Goal: Information Seeking & Learning: Learn about a topic

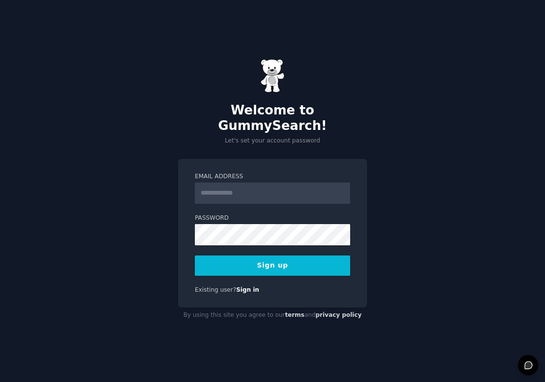
click at [261, 187] on input "Email Address" at bounding box center [272, 192] width 155 height 21
type input "*******"
type input "**********"
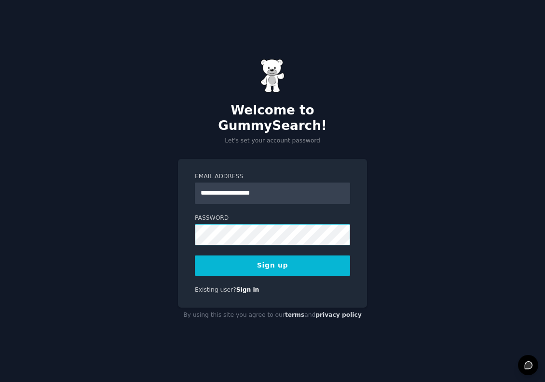
click at [195, 255] on button "Sign up" at bounding box center [272, 265] width 155 height 20
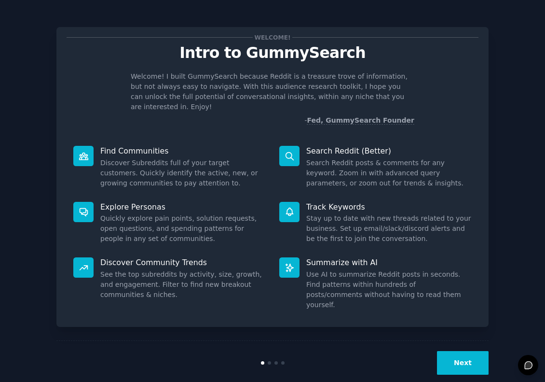
click at [445, 351] on button "Next" at bounding box center [463, 363] width 52 height 24
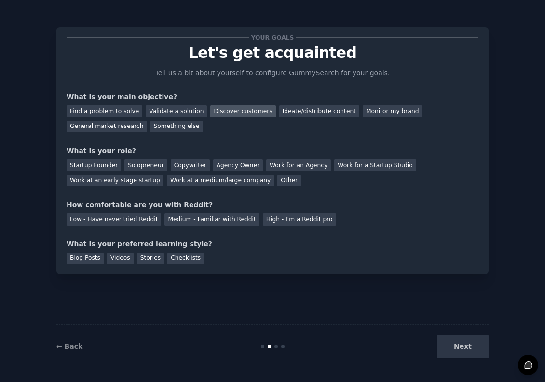
click at [230, 106] on div "Discover customers" at bounding box center [242, 111] width 65 height 12
click at [126, 183] on div "Work at an early stage startup" at bounding box center [115, 181] width 97 height 12
click at [274, 211] on div "Low - Have never tried Reddit Medium - Familiar with Reddit High - I'm a Reddit…" at bounding box center [273, 217] width 412 height 15
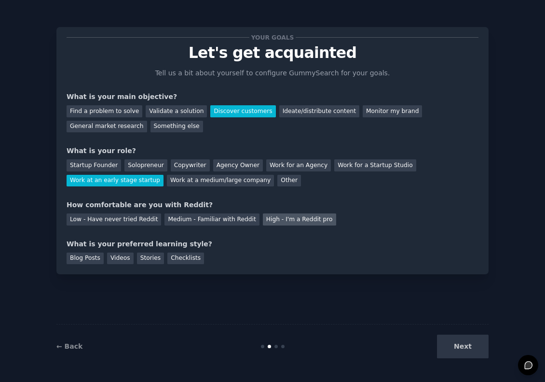
click at [272, 216] on div "High - I'm a Reddit pro" at bounding box center [299, 219] width 73 height 12
click at [120, 260] on div "Videos" at bounding box center [120, 258] width 27 height 12
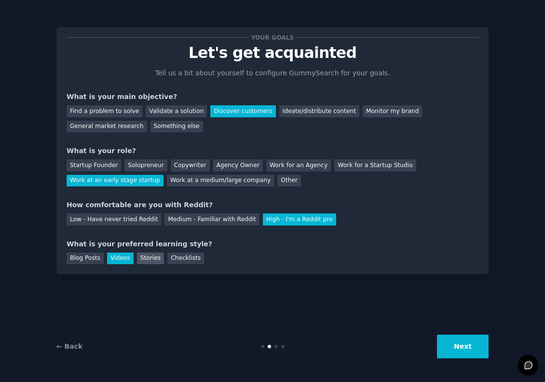
click at [150, 260] on div "Stories" at bounding box center [150, 258] width 27 height 12
click at [112, 265] on div "Your goals Let's get acquainted Tell us a bit about yourself to configure Gummy…" at bounding box center [272, 150] width 432 height 247
click at [82, 261] on div "Blog Posts" at bounding box center [85, 258] width 37 height 12
click at [474, 356] on button "Next" at bounding box center [463, 346] width 52 height 24
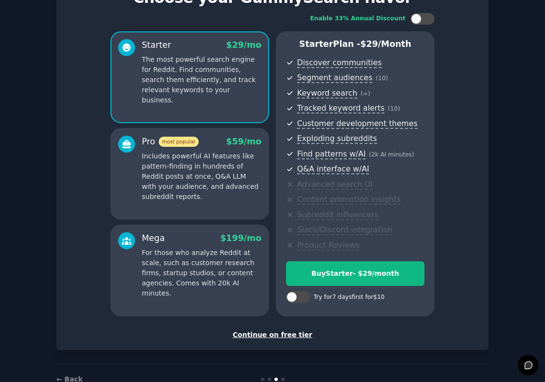
scroll to position [81, 0]
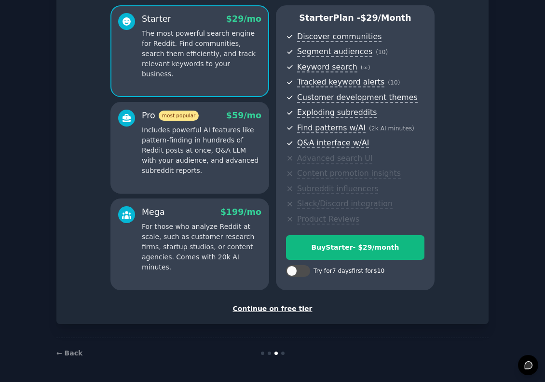
click at [284, 308] on div "Continue on free tier" at bounding box center [273, 308] width 412 height 10
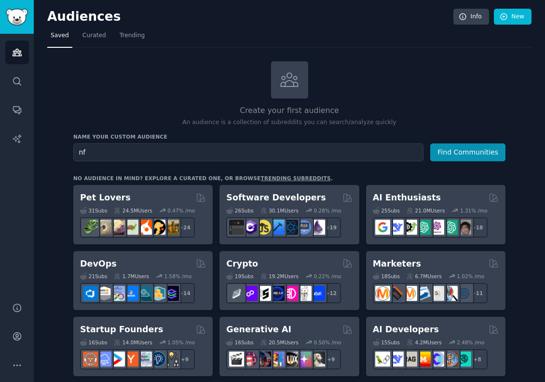
type input "nfl"
type input "Sports"
click at [449, 154] on button "Find Communities" at bounding box center [467, 152] width 75 height 18
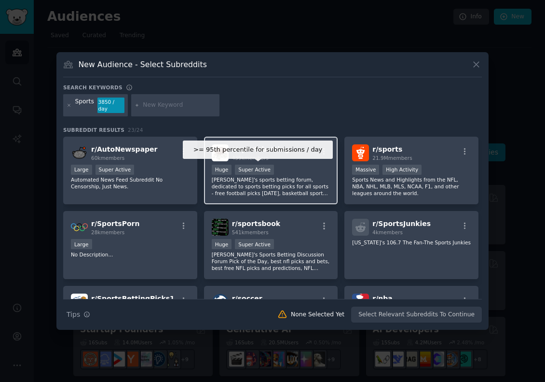
click at [260, 165] on div "Super Active" at bounding box center [254, 169] width 39 height 10
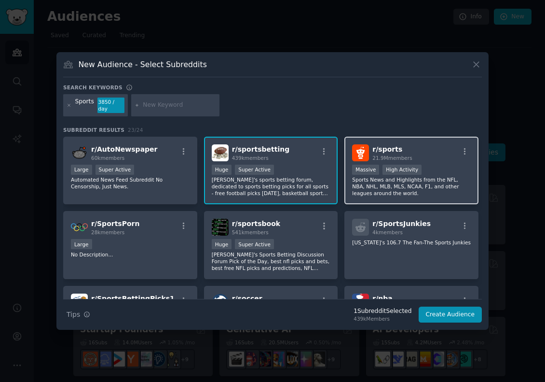
click at [434, 178] on p "Sports News and Highlights from the NFL, NBA, NHL, MLB, MLS, NCAA, F1, and othe…" at bounding box center [411, 186] width 119 height 20
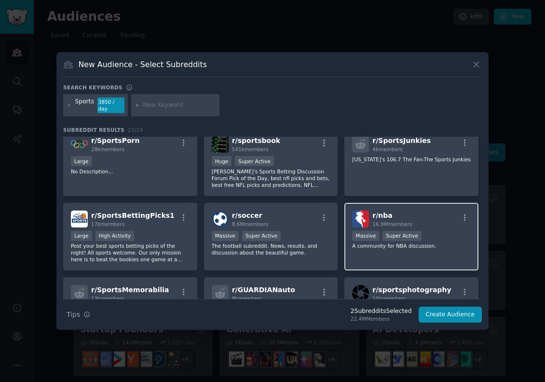
click at [414, 160] on p "[US_STATE]'s 106.7 The Fan-The Sports Junkies" at bounding box center [411, 159] width 119 height 7
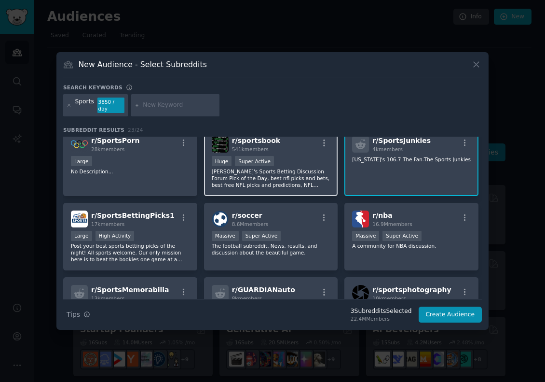
click at [330, 176] on div "r/ sportsbook 541k members Huge Super Active Reddit's Sports Betting Discussion…" at bounding box center [271, 162] width 134 height 68
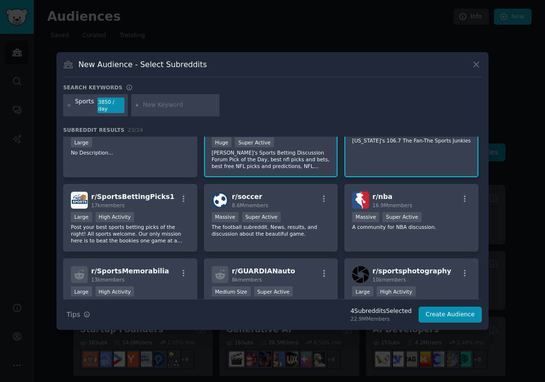
scroll to position [125, 0]
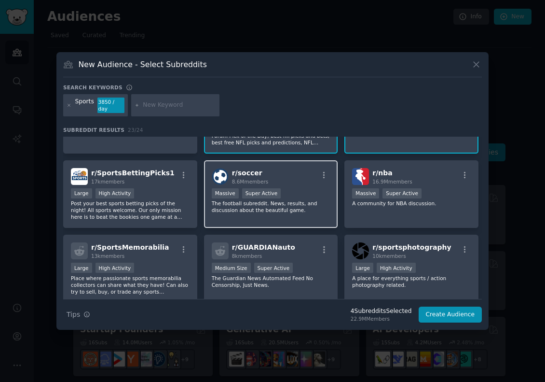
click at [318, 185] on div "r/ soccer 8.6M members Massive Super Active The football subreddit. News, resul…" at bounding box center [271, 194] width 134 height 68
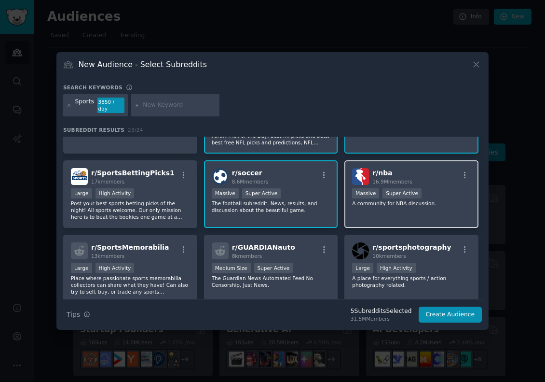
click at [443, 197] on div ">= 95th percentile for submissions / day Massive Super Active" at bounding box center [411, 194] width 119 height 12
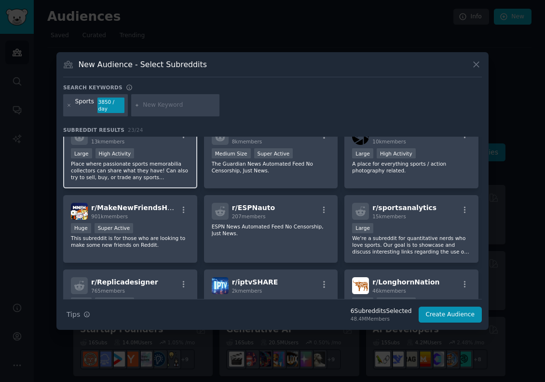
scroll to position [246, 0]
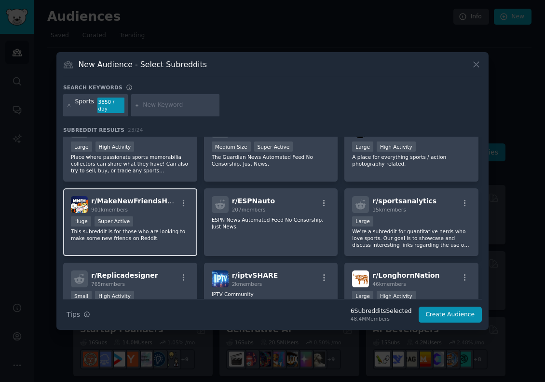
click at [165, 222] on div "Huge Super Active" at bounding box center [130, 222] width 119 height 12
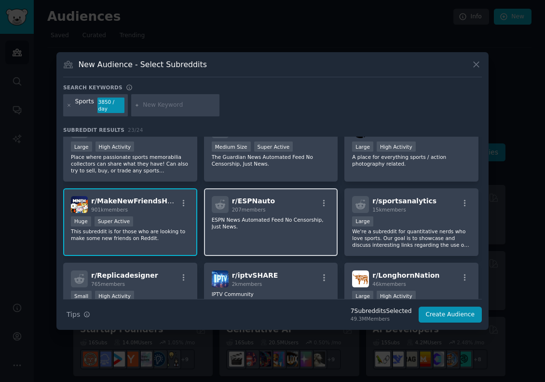
click at [306, 239] on div "r/ ESPNauto 207 members ESPN News Automated Feed No Censorship, Just News." at bounding box center [271, 222] width 134 height 68
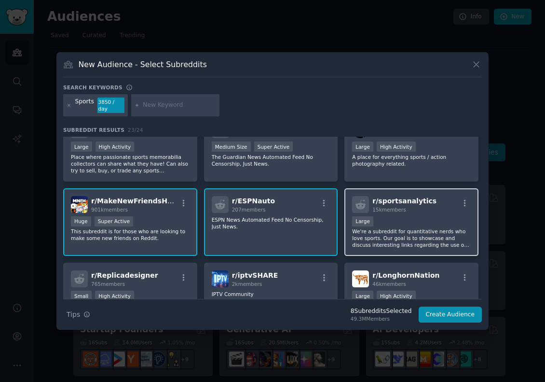
click at [468, 213] on div "r/ sportsanalytics 15k members Large We're a subreddit for quantitative nerds w…" at bounding box center [411, 222] width 134 height 68
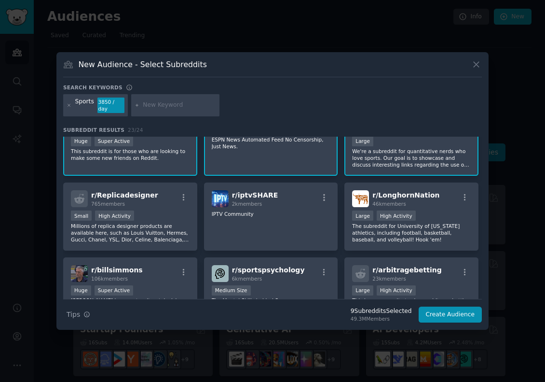
scroll to position [346, 0]
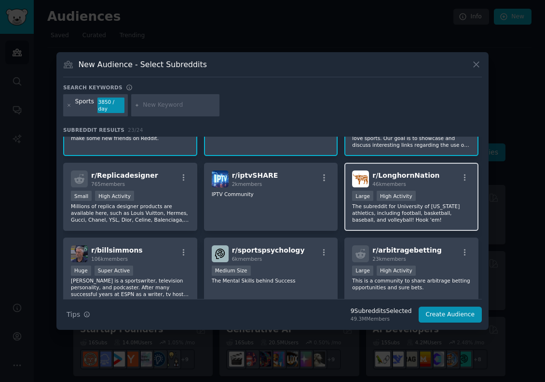
click at [385, 211] on p "The subreddit for University of [US_STATE] athletics, including football, baske…" at bounding box center [411, 213] width 119 height 20
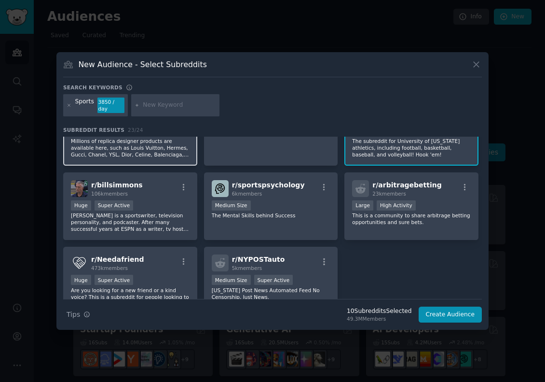
scroll to position [457, 0]
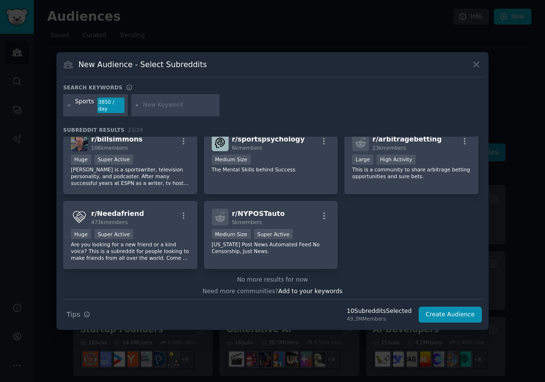
click at [166, 109] on input "text" at bounding box center [179, 105] width 73 height 9
type input "NFL"
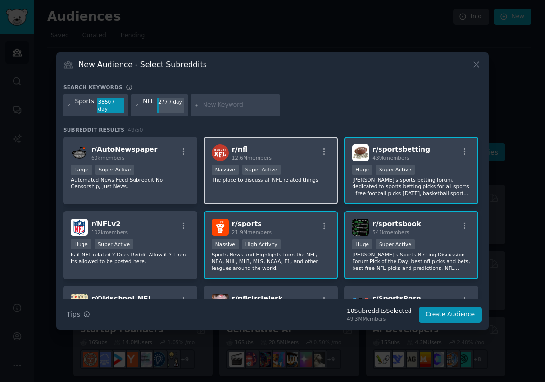
click at [302, 172] on div "Massive Super Active" at bounding box center [271, 170] width 119 height 12
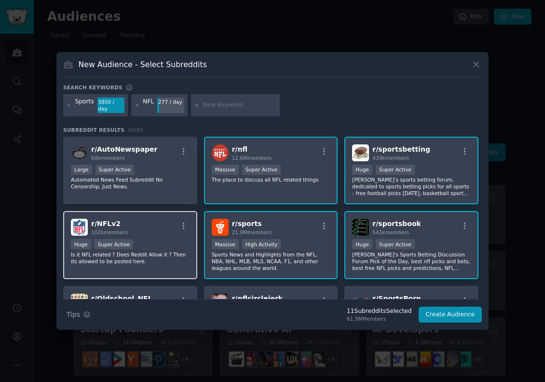
click at [166, 248] on div "Huge Super Active" at bounding box center [130, 245] width 119 height 12
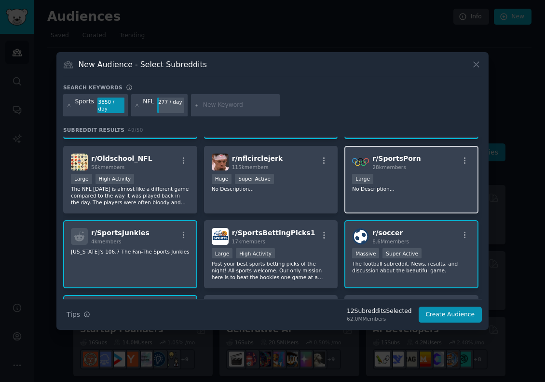
scroll to position [143, 0]
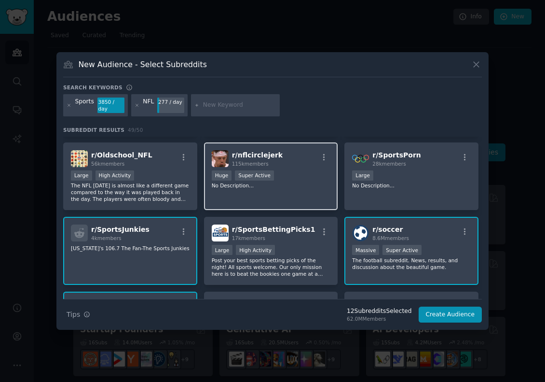
click at [305, 193] on div "r/ nflcirclejerk 115k members Huge Super Active No Description..." at bounding box center [271, 176] width 134 height 68
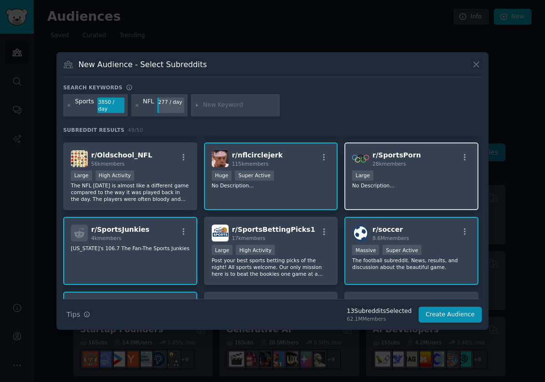
click at [392, 193] on div "r/ SportsPorn 28k members Large No Description..." at bounding box center [411, 176] width 134 height 68
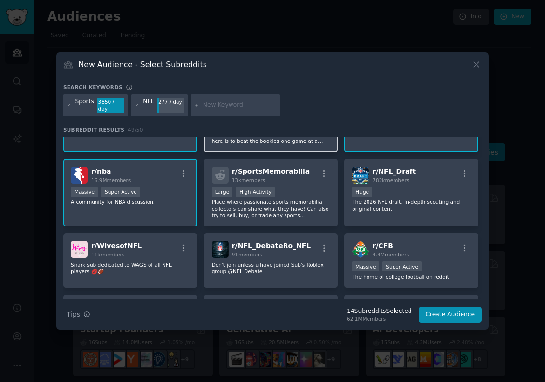
scroll to position [290, 0]
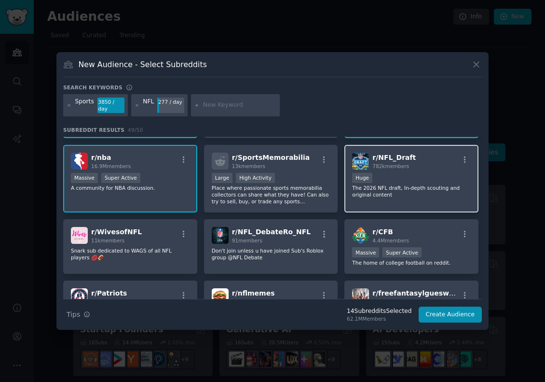
click at [389, 182] on div "Huge" at bounding box center [411, 179] width 119 height 12
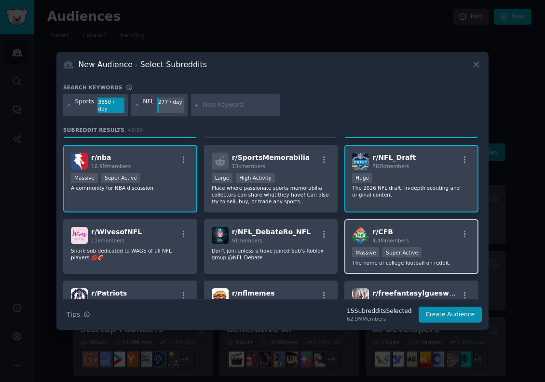
click at [408, 226] on div "r/ CFB 4.4M members Massive Super Active The home of college football on reddit." at bounding box center [411, 246] width 134 height 55
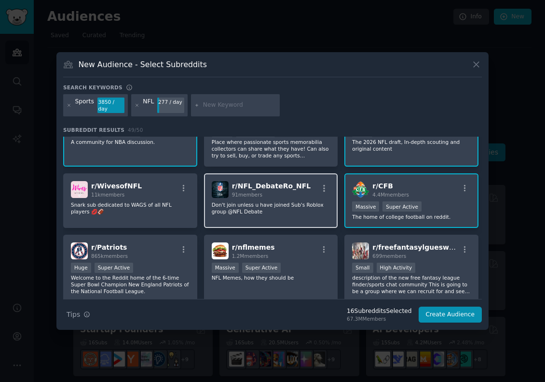
scroll to position [381, 0]
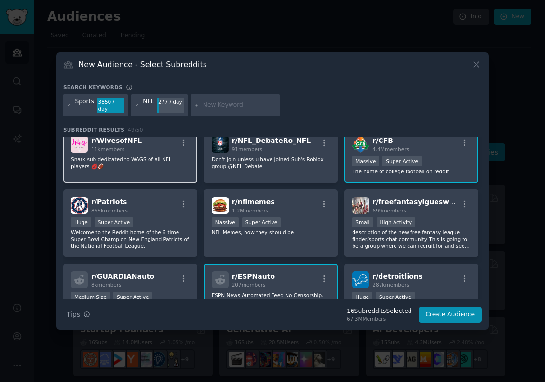
click at [145, 164] on p "Snark sub dedicated to WAGS of all NFL players 💋🏈" at bounding box center [130, 163] width 119 height 14
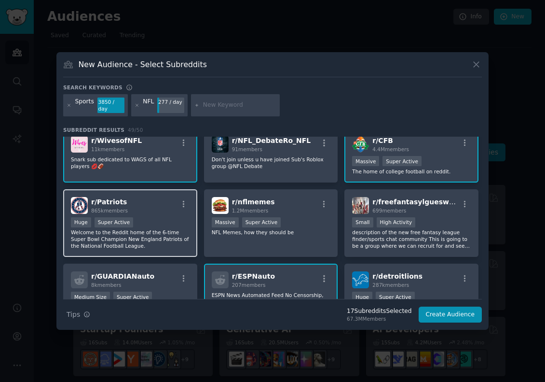
click at [177, 230] on p "Welcome to the Reddit home of the 6-time Super Bowl Champion New England Patrio…" at bounding box center [130, 239] width 119 height 20
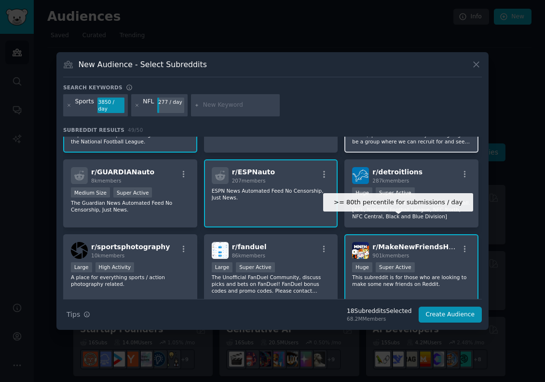
scroll to position [488, 0]
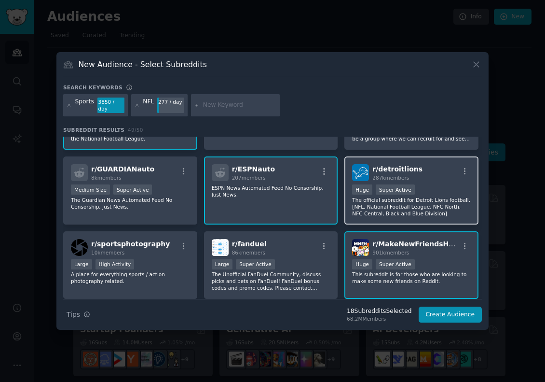
click at [432, 182] on div "r/ detroitlions 287k members Huge Super Active The official subreddit for Detro…" at bounding box center [411, 190] width 134 height 68
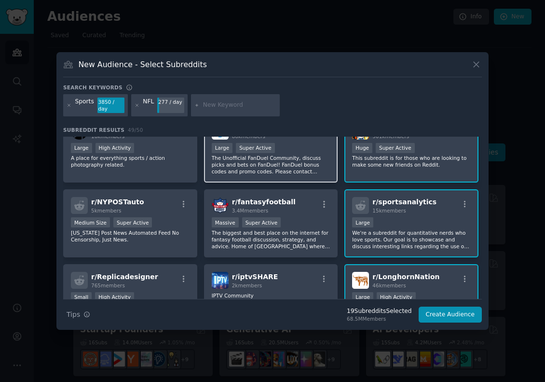
scroll to position [606, 0]
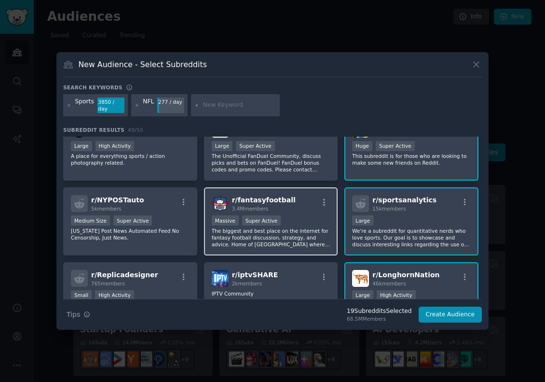
click at [302, 219] on div "Massive Super Active" at bounding box center [271, 221] width 119 height 12
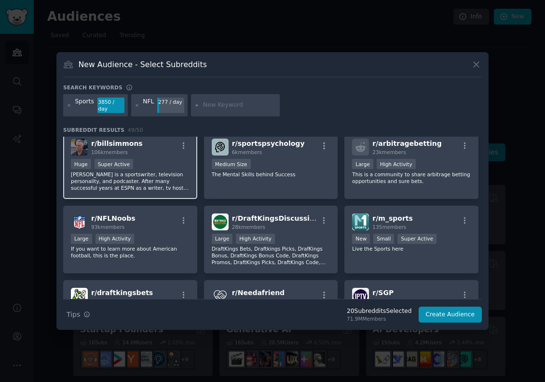
scroll to position [831, 0]
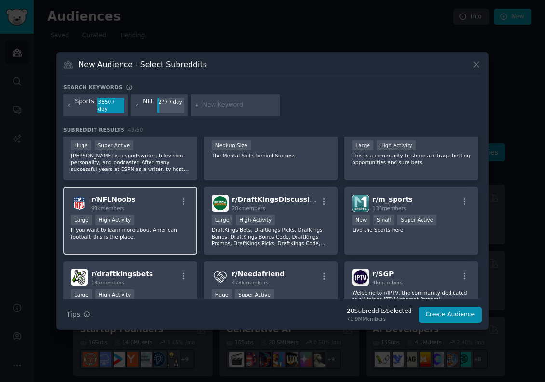
click at [147, 235] on p "If you want to learn more about American football, this is the place." at bounding box center [130, 233] width 119 height 14
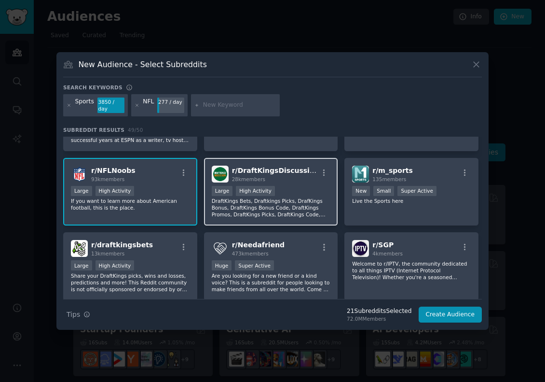
scroll to position [862, 0]
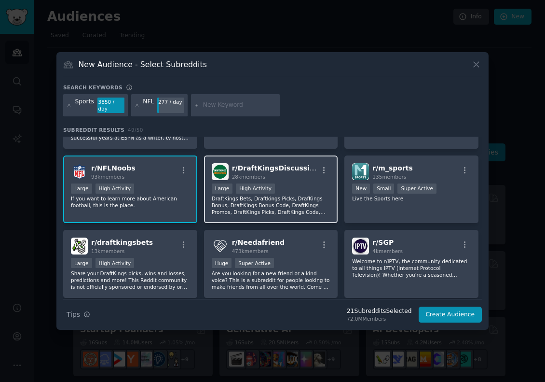
click at [291, 196] on p "DraftKings Bets, Draftkings Picks, DrafKings Bonus, DraftKings Bonus Code, Draf…" at bounding box center [271, 205] width 119 height 20
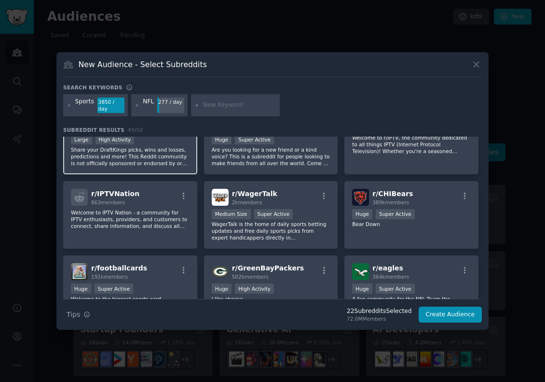
scroll to position [976, 0]
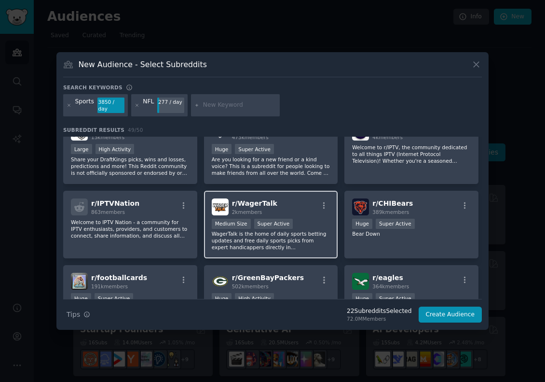
click at [241, 246] on p "WagerTalk is the home of daily sports betting updates and free daily sports pic…" at bounding box center [271, 240] width 119 height 20
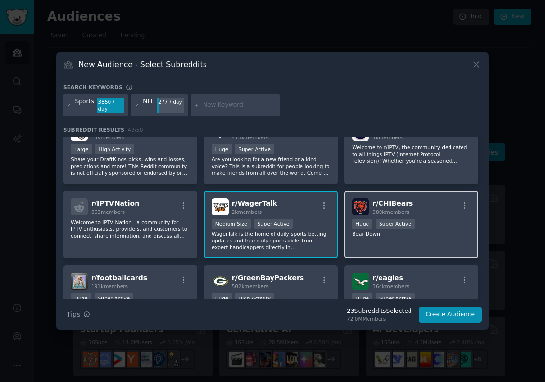
click at [364, 236] on p "Bear Down" at bounding box center [411, 233] width 119 height 7
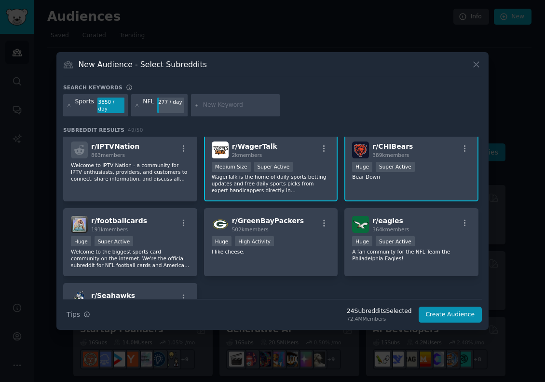
scroll to position [1058, 0]
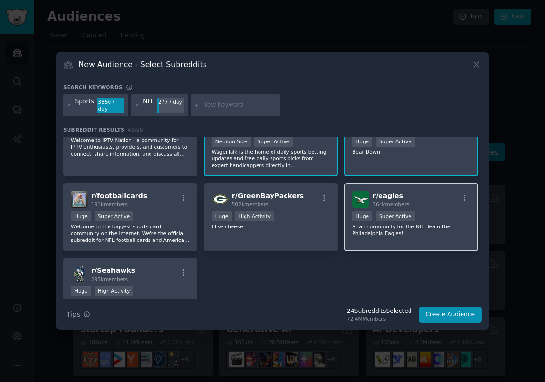
click at [434, 246] on div "r/ eagles 364k members Huge Super Active A fan community for the NFL Team the P…" at bounding box center [411, 217] width 134 height 68
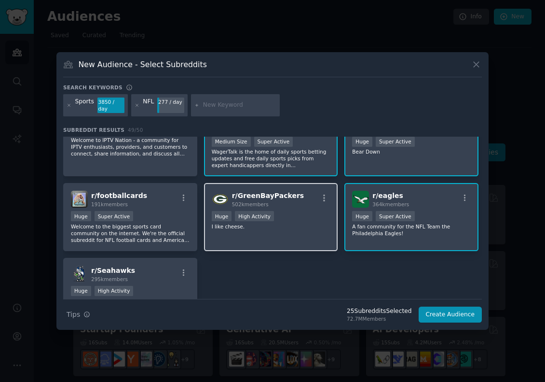
click at [282, 236] on div "r/ GreenBayPackers 502k members Huge High Activity I like cheese." at bounding box center [271, 217] width 134 height 68
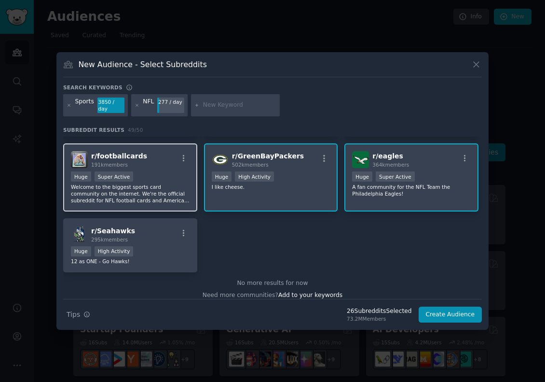
scroll to position [1105, 0]
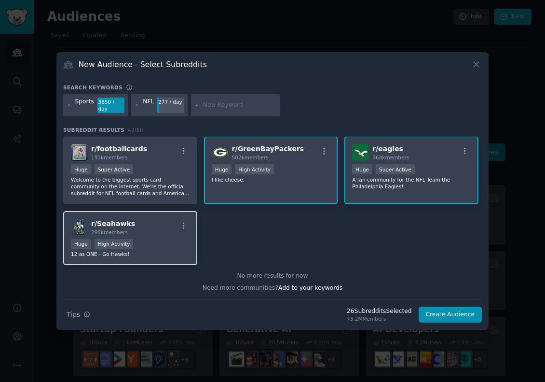
click at [153, 236] on div "r/ Seahawks 295k members Huge High Activity 12 as ONE - Go Hawks!" at bounding box center [130, 238] width 134 height 55
click at [209, 101] on input "text" at bounding box center [239, 105] width 73 height 9
type input "Cowboys"
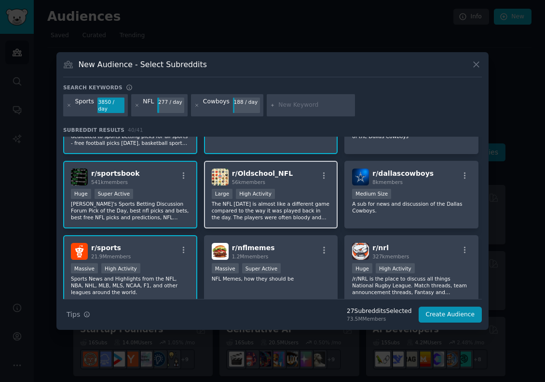
scroll to position [120, 0]
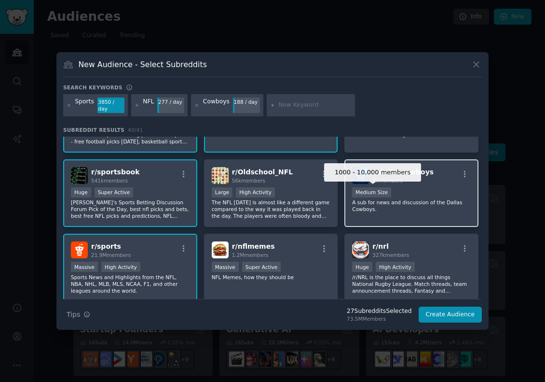
click at [382, 195] on div "Medium Size" at bounding box center [371, 192] width 39 height 10
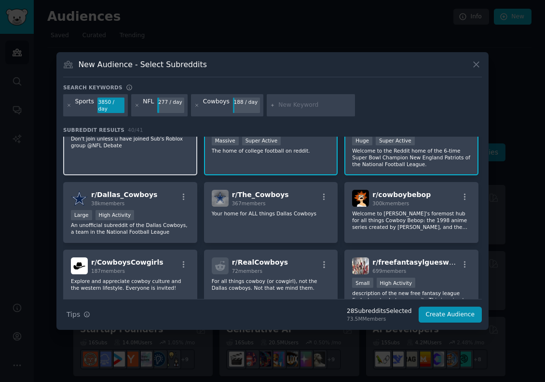
scroll to position [579, 0]
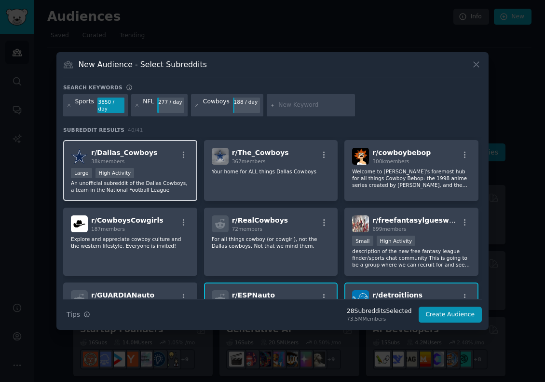
click at [163, 184] on p "An unofficial subreddit of the Dallas Cowboys, a team in the National Football …" at bounding box center [130, 186] width 119 height 14
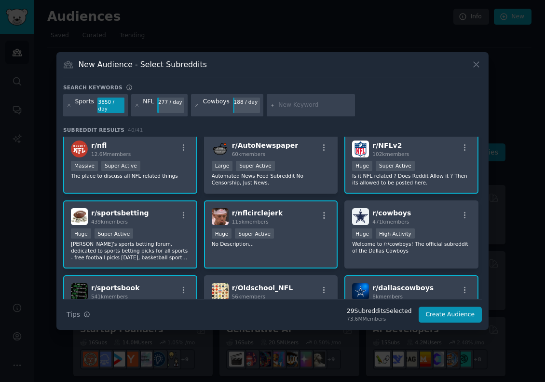
scroll to position [0, 0]
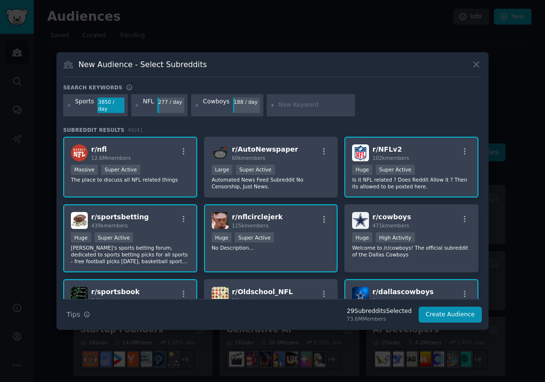
click at [293, 109] on input "text" at bounding box center [314, 105] width 73 height 9
type input "Football"
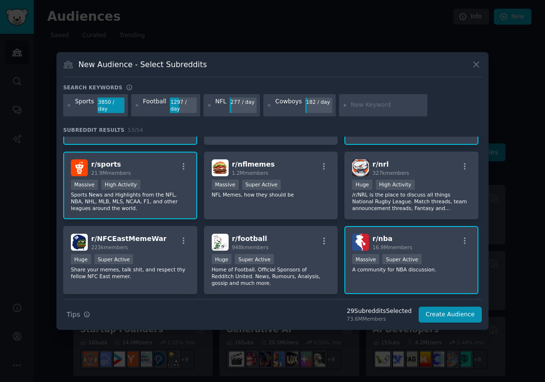
scroll to position [289, 0]
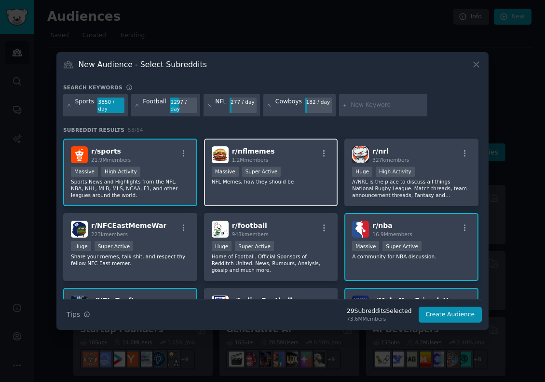
click at [301, 184] on p "NFL Memes, how they should be" at bounding box center [271, 181] width 119 height 7
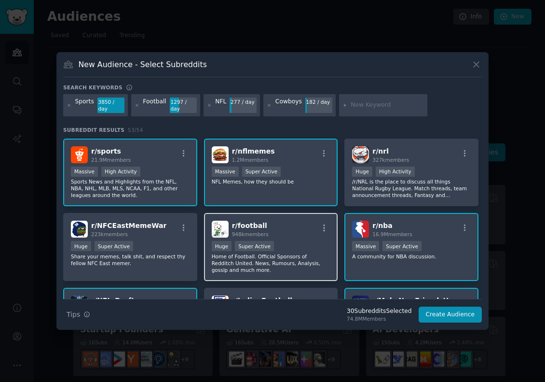
click at [290, 244] on div "Huge Super Active" at bounding box center [271, 247] width 119 height 12
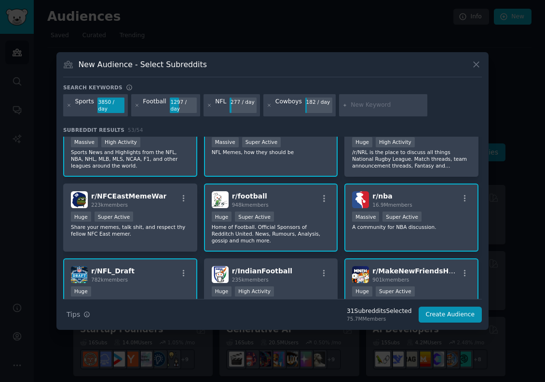
scroll to position [341, 0]
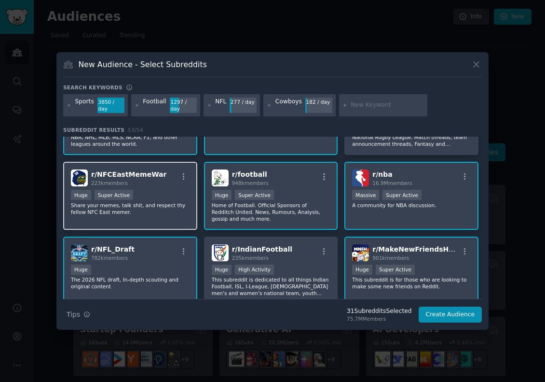
click at [153, 202] on p "Share your memes, talk shit, and respect thy fellow NFC East memer." at bounding box center [130, 209] width 119 height 14
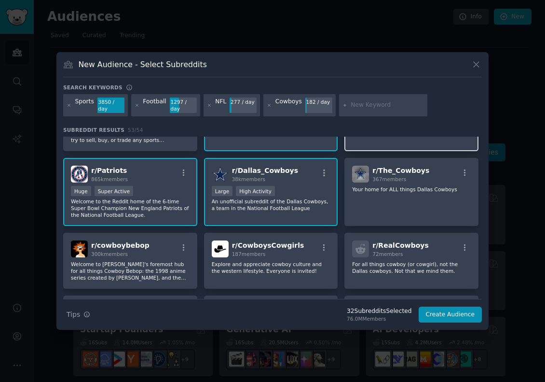
scroll to position [644, 0]
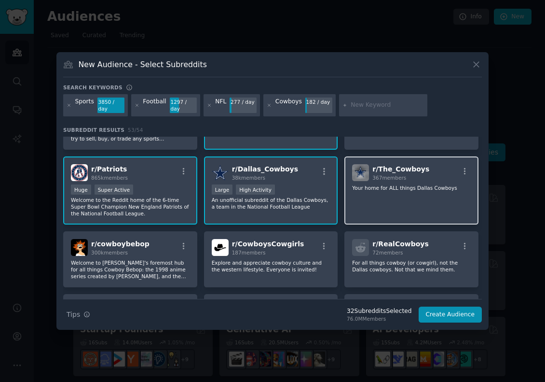
click at [416, 195] on div "r/ The_Cowboys 367 members Your home for ALL things Dallas Cowboys" at bounding box center [411, 190] width 134 height 68
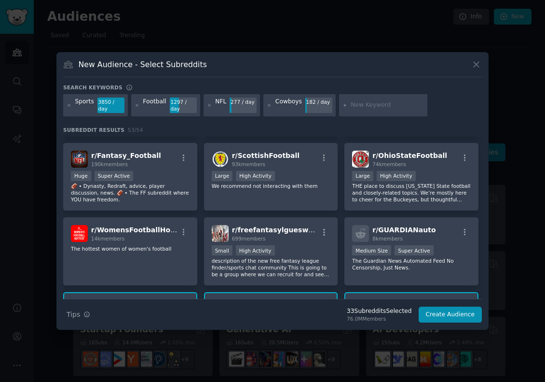
scroll to position [792, 0]
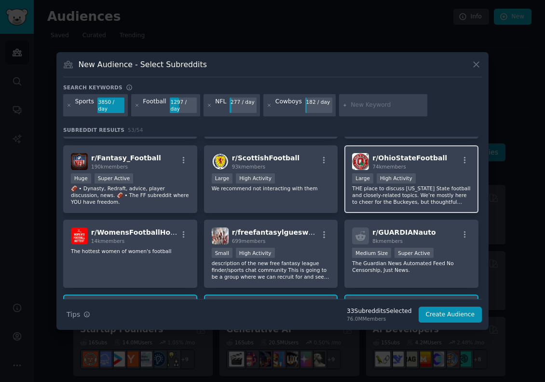
click at [426, 174] on div "Large High Activity" at bounding box center [411, 179] width 119 height 12
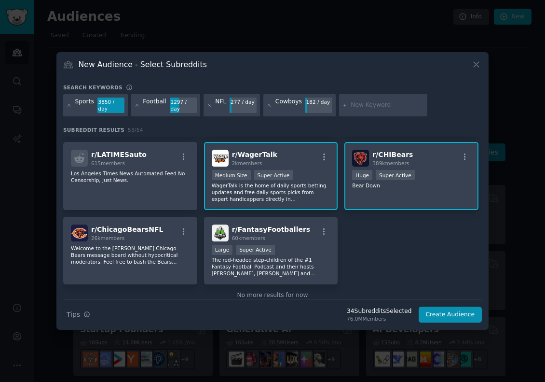
scroll to position [1188, 0]
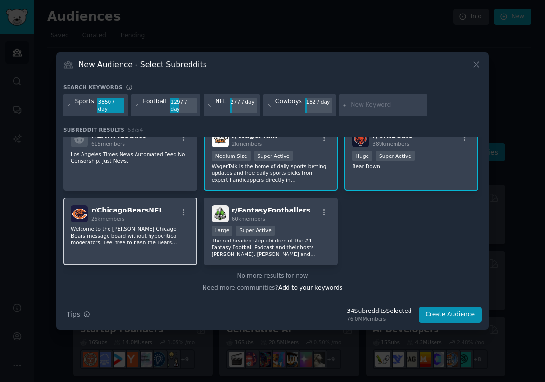
click at [148, 240] on p "Welcome to the [PERSON_NAME] Chicago Bears message board without hypocritical m…" at bounding box center [130, 235] width 119 height 20
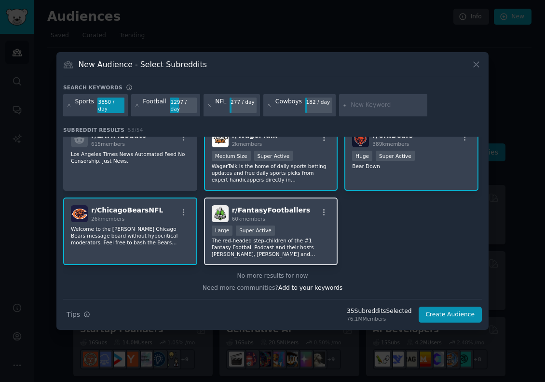
click at [280, 245] on p "The red-headed step-children of the #1 Fantasy Football Podcast and their hosts…" at bounding box center [271, 247] width 119 height 20
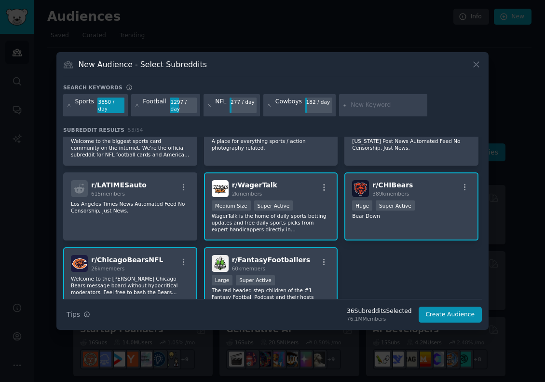
scroll to position [1132, 0]
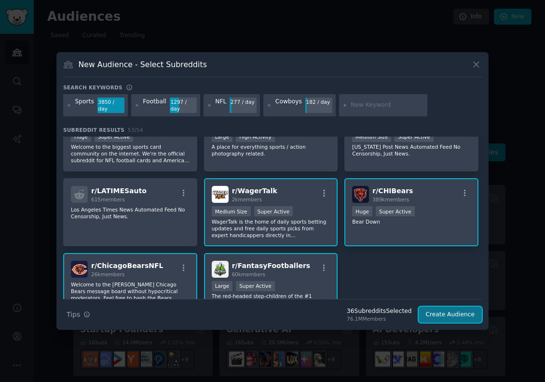
click at [458, 318] on button "Create Audience" at bounding box center [451, 314] width 64 height 16
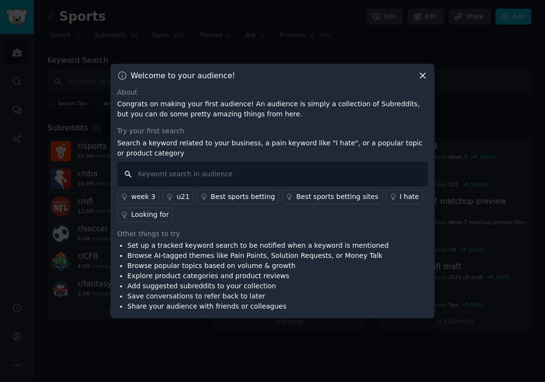
click at [305, 176] on input "text" at bounding box center [272, 174] width 311 height 25
type input "Tickets"
click at [188, 167] on input "Tickets" at bounding box center [272, 174] width 311 height 25
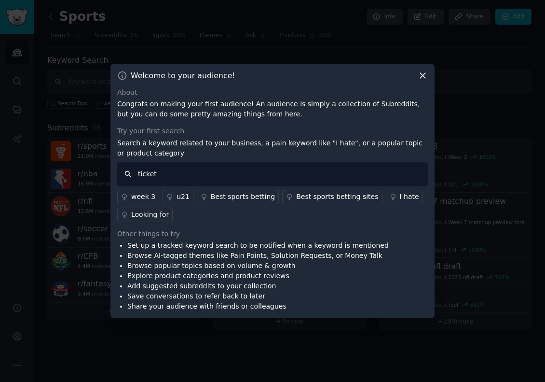
type input "tickets"
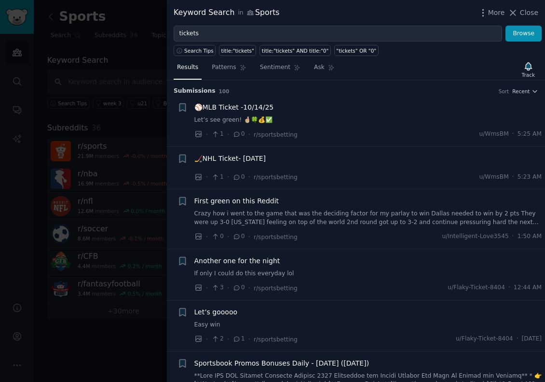
click at [242, 106] on span "⚾️MLB Ticket -10/14/25" at bounding box center [234, 107] width 80 height 10
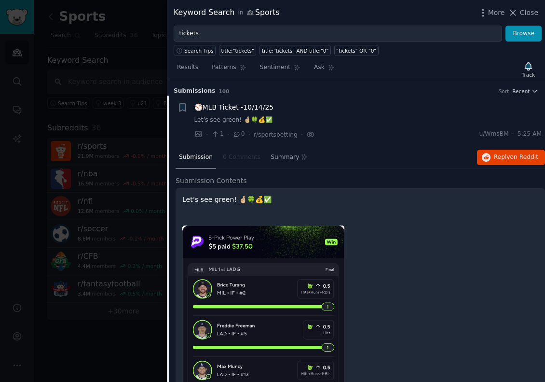
click at [251, 113] on div "⚾️MLB Ticket -10/14/25 Let’s see green! 🤞🏼🍀💰✅" at bounding box center [368, 113] width 348 height 22
click at [246, 118] on link "Let’s see green! 🤞🏼🍀💰✅" at bounding box center [368, 120] width 348 height 9
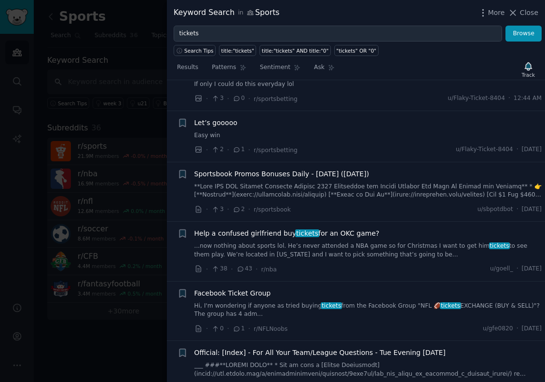
scroll to position [192, 0]
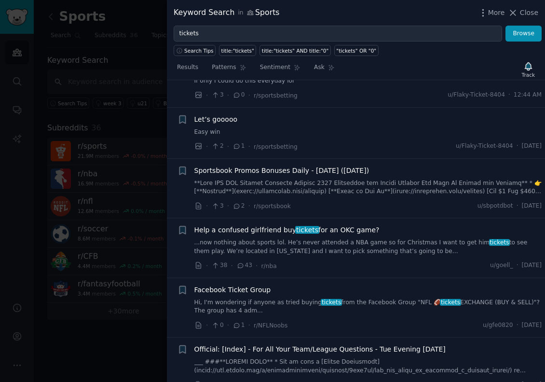
click at [356, 243] on link "...now nothing about sports lol. He’s never attended a NBA game so for Christma…" at bounding box center [368, 246] width 348 height 17
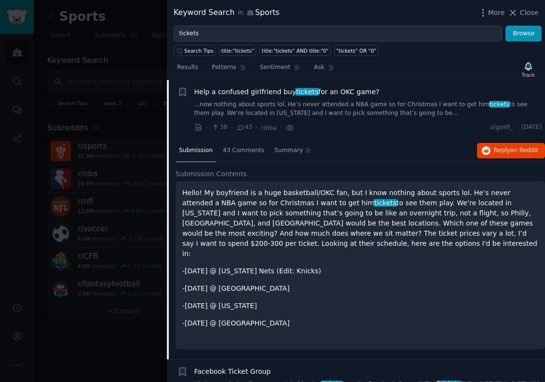
scroll to position [334, 0]
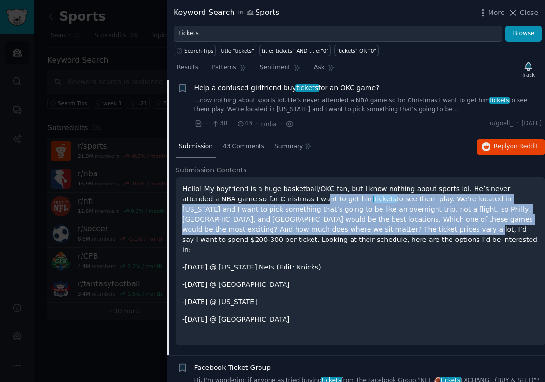
drag, startPoint x: 267, startPoint y: 197, endPoint x: 316, endPoint y: 233, distance: 61.1
click at [316, 233] on p "Hello! My boyfriend is a huge basketball/OKC fan, but I know nothing about spor…" at bounding box center [360, 219] width 356 height 71
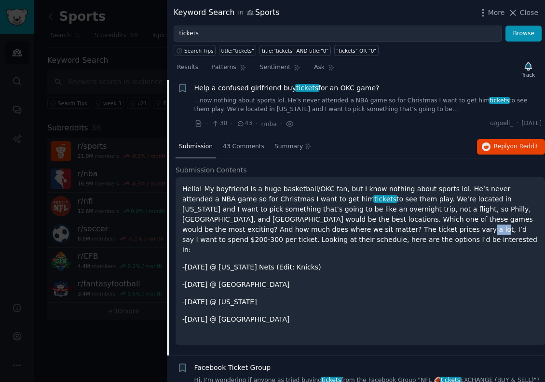
click at [316, 233] on p "Hello! My boyfriend is a huge basketball/OKC fan, but I know nothing about spor…" at bounding box center [360, 219] width 356 height 71
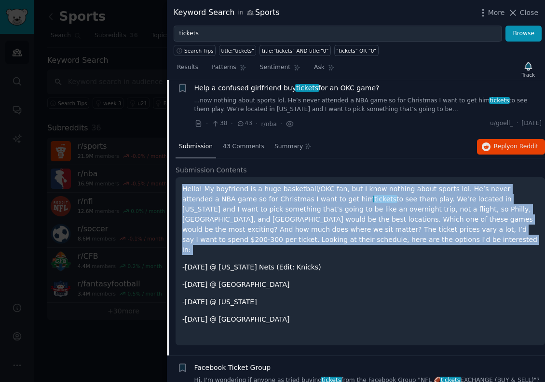
click at [316, 233] on p "Hello! My boyfriend is a huge basketball/OKC fan, but I know nothing about spor…" at bounding box center [360, 219] width 356 height 71
click at [334, 238] on p "Hello! My boyfriend is a huge basketball/OKC fan, but I know nothing about spor…" at bounding box center [360, 219] width 356 height 71
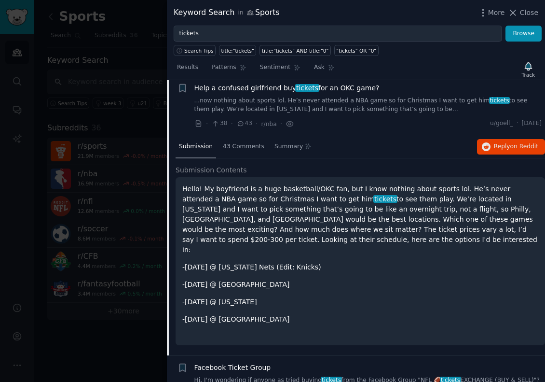
click at [422, 219] on p "Hello! My boyfriend is a huge basketball/OKC fan, but I know nothing about spor…" at bounding box center [360, 219] width 356 height 71
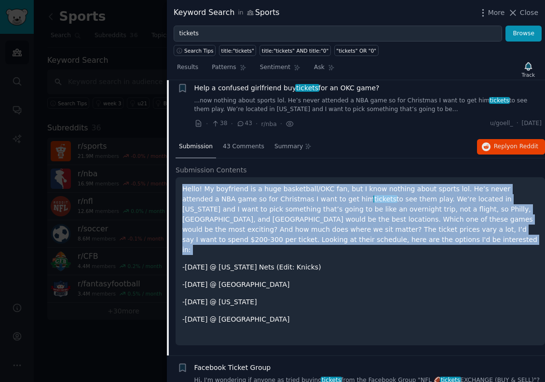
click at [422, 219] on p "Hello! My boyfriend is a huge basketball/OKC fan, but I know nothing about spor…" at bounding box center [360, 219] width 356 height 71
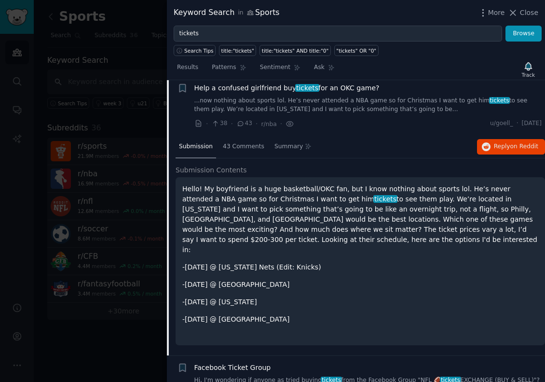
click at [476, 262] on p "-[DATE] @ [US_STATE] Nets (Edit: Knicks)" at bounding box center [360, 267] width 356 height 10
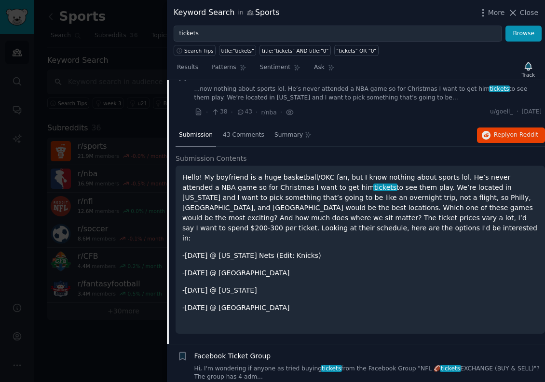
scroll to position [349, 0]
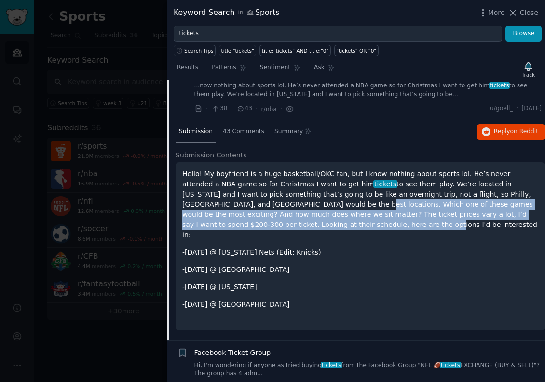
drag, startPoint x: 252, startPoint y: 199, endPoint x: 355, endPoint y: 226, distance: 106.6
click at [355, 226] on p "Hello! My boyfriend is a huge basketball/OKC fan, but I know nothing about spor…" at bounding box center [360, 204] width 356 height 71
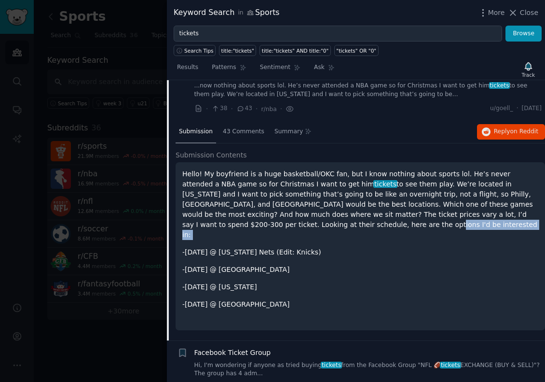
click at [355, 226] on p "Hello! My boyfriend is a huge basketball/OKC fan, but I know nothing about spor…" at bounding box center [360, 204] width 356 height 71
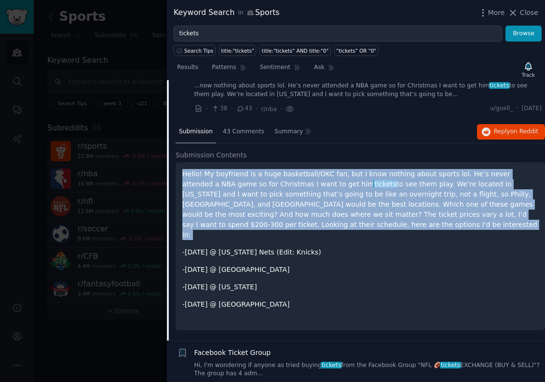
click at [355, 226] on p "Hello! My boyfriend is a huge basketball/OKC fan, but I know nothing about spor…" at bounding box center [360, 204] width 356 height 71
click at [252, 198] on p "Hello! My boyfriend is a huge basketball/OKC fan, but I know nothing about spor…" at bounding box center [360, 204] width 356 height 71
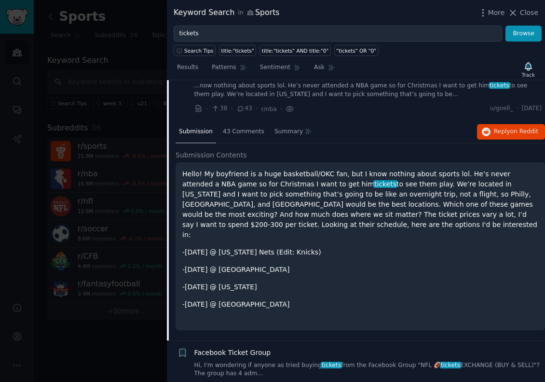
click at [252, 198] on p "Hello! My boyfriend is a huge basketball/OKC fan, but I know nothing about spor…" at bounding box center [360, 204] width 356 height 71
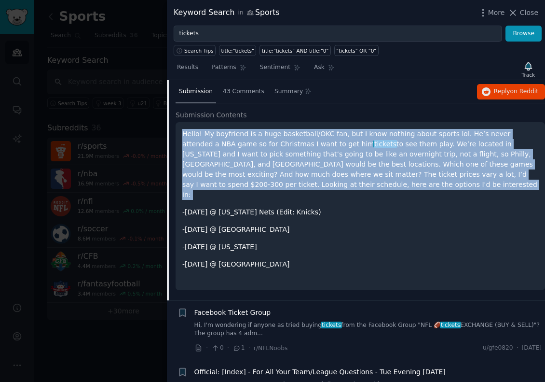
scroll to position [390, 0]
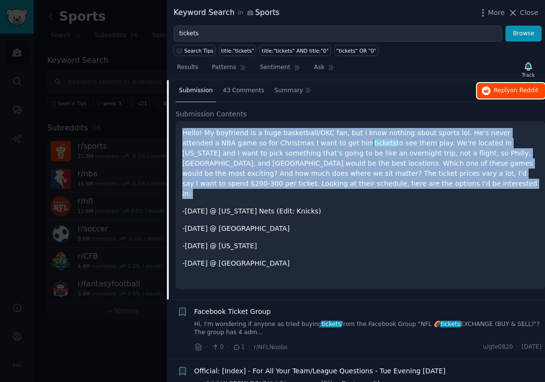
click at [505, 93] on span "Reply on Reddit" at bounding box center [516, 90] width 44 height 9
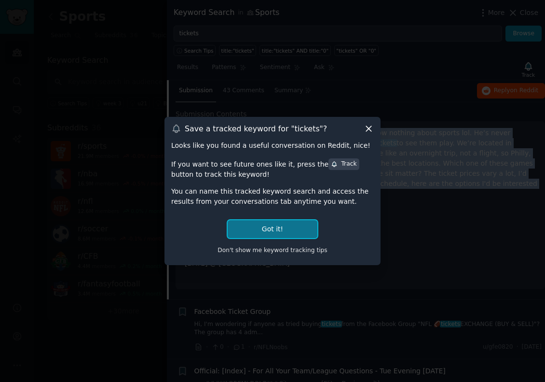
click at [281, 235] on button "Got it!" at bounding box center [273, 229] width 90 height 18
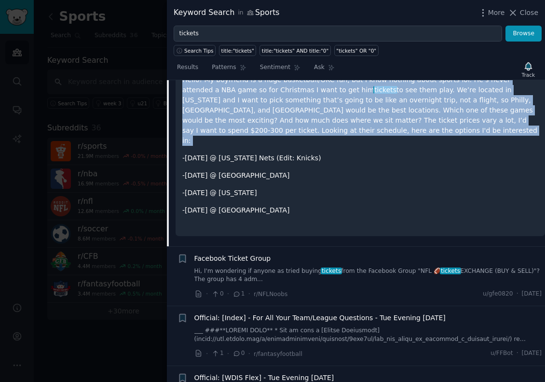
scroll to position [478, 0]
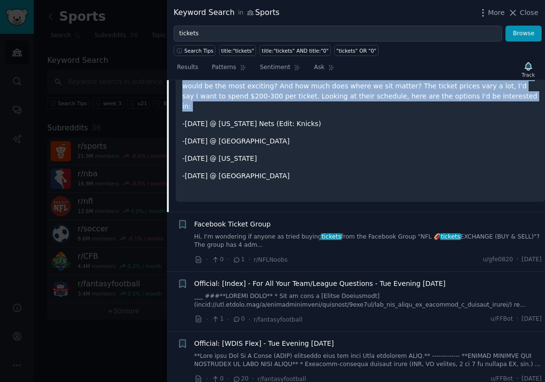
click at [329, 233] on span "tickets" at bounding box center [331, 236] width 21 height 7
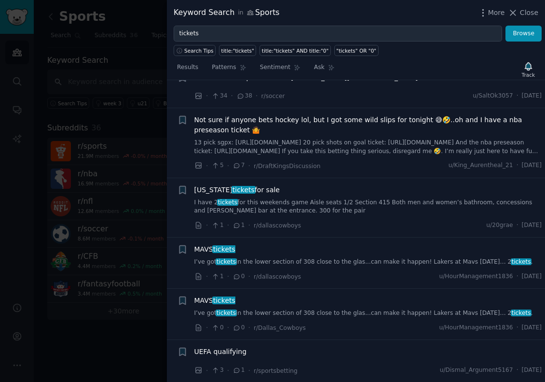
scroll to position [826, 0]
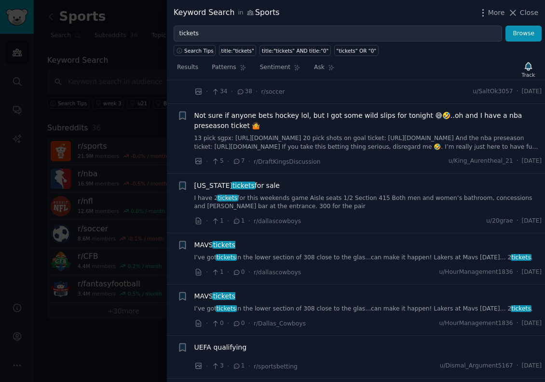
click at [311, 198] on link "I have 2 tickets for this weekends game Aisle seats 1/2 Section 415 Both men an…" at bounding box center [368, 202] width 348 height 17
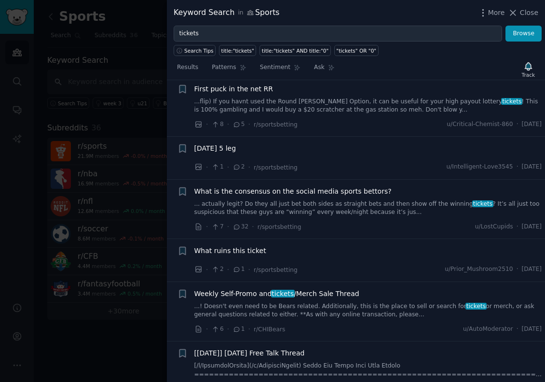
scroll to position [1173, 0]
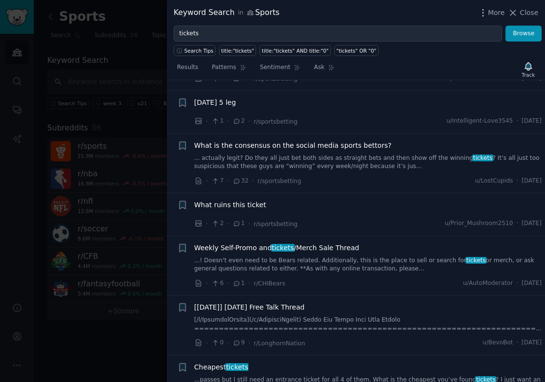
click at [342, 261] on link "...! Doesn't even need to be Bears related. Additionally, this is the place to …" at bounding box center [368, 264] width 348 height 17
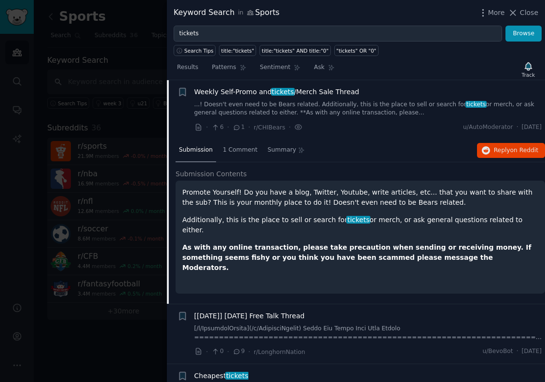
scroll to position [1181, 0]
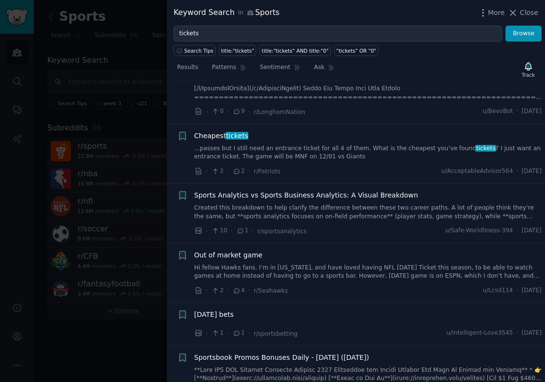
click at [334, 144] on link "...passes but I still need an entrance ticket for all 4 of them. What is the ch…" at bounding box center [368, 152] width 348 height 17
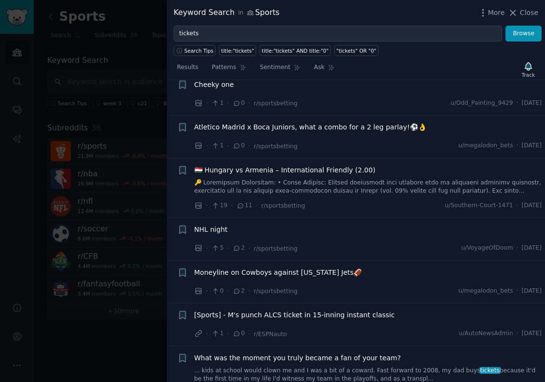
scroll to position [5205, 0]
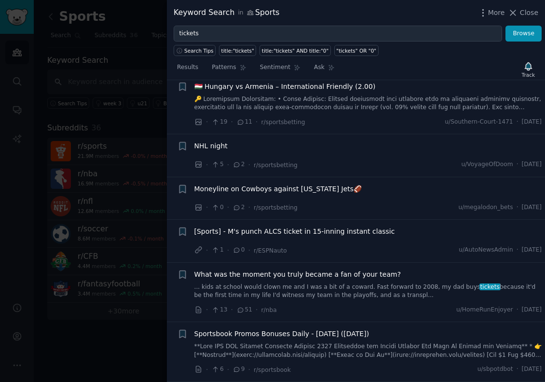
click at [129, 307] on div at bounding box center [272, 191] width 545 height 382
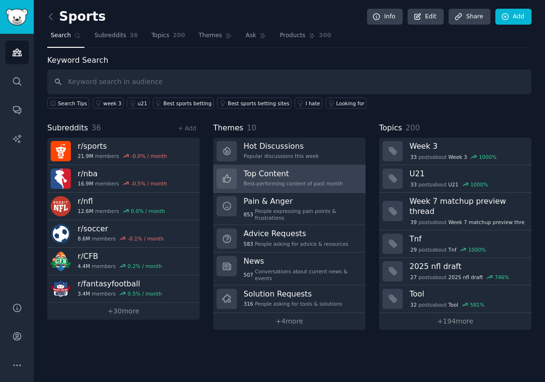
click at [280, 181] on div "Best-performing content of past month" at bounding box center [293, 183] width 99 height 7
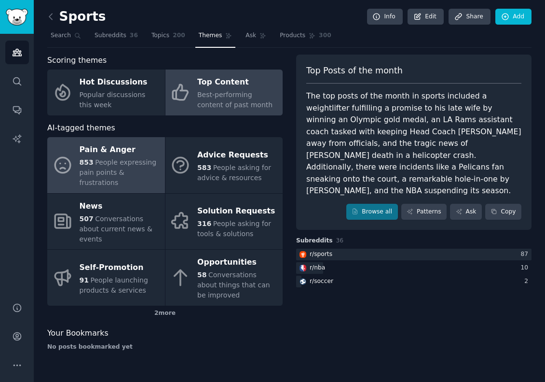
click at [112, 158] on span "People expressing pain points & frustrations" at bounding box center [118, 172] width 77 height 28
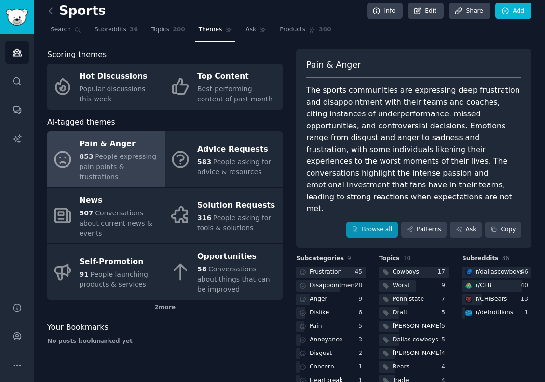
scroll to position [9, 0]
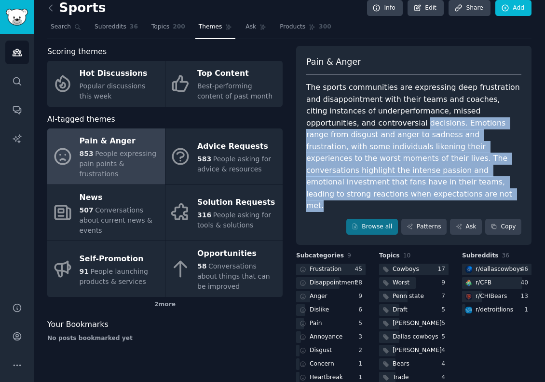
drag, startPoint x: 353, startPoint y: 121, endPoint x: 484, endPoint y: 182, distance: 144.8
click at [484, 182] on div "The sports communities are expressing deep frustration and disappointment with …" at bounding box center [413, 147] width 215 height 130
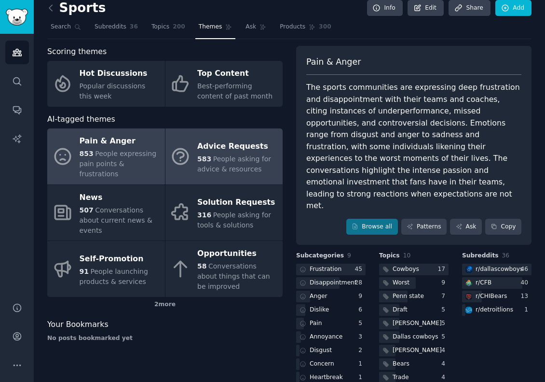
click at [259, 155] on span "People asking for advice & resources" at bounding box center [234, 164] width 74 height 18
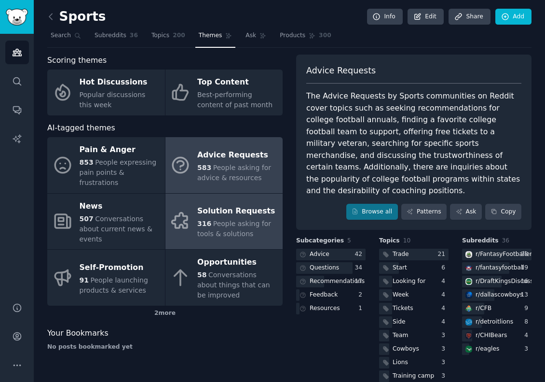
click at [213, 204] on div "Solution Requests" at bounding box center [237, 211] width 81 height 15
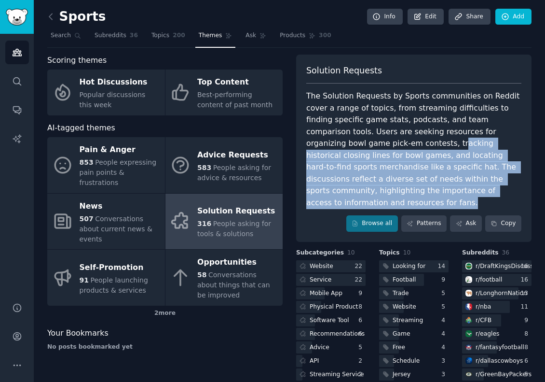
drag, startPoint x: 359, startPoint y: 143, endPoint x: 435, endPoint y: 188, distance: 88.7
click at [435, 188] on div "The Solution Requests by Sports communities on Reddit cover a range of topics, …" at bounding box center [413, 149] width 215 height 118
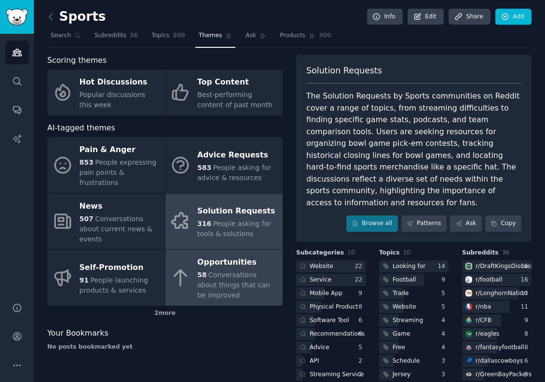
click at [246, 255] on div "Opportunities" at bounding box center [237, 262] width 81 height 15
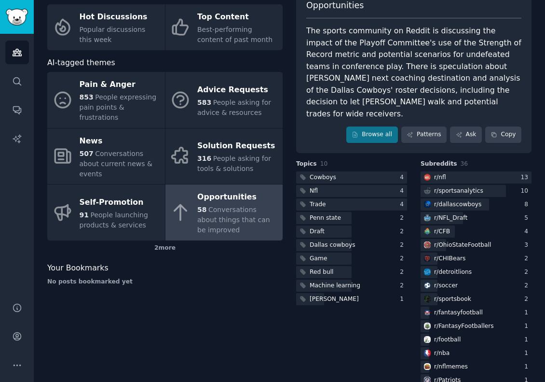
scroll to position [86, 0]
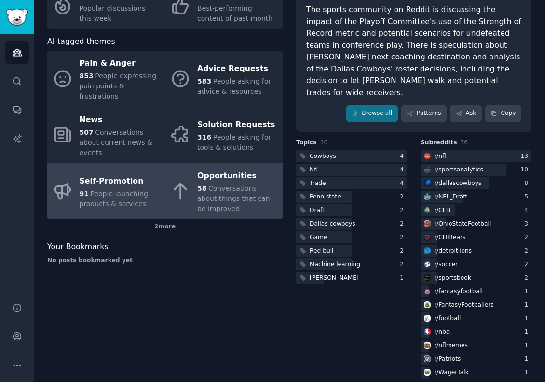
click at [125, 173] on div "Self-Promotion" at bounding box center [120, 180] width 81 height 15
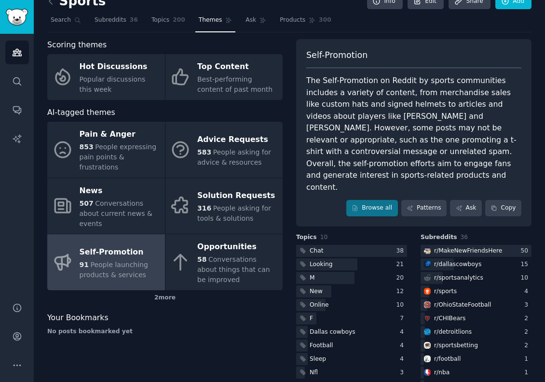
scroll to position [17, 0]
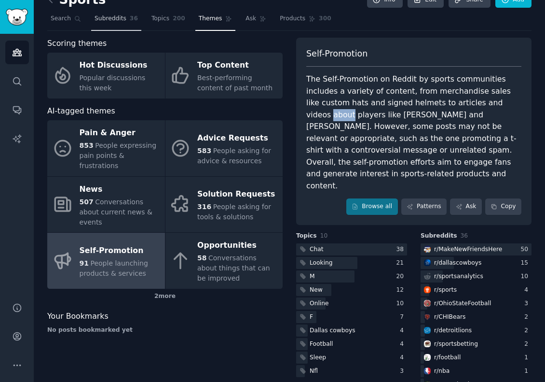
click at [108, 21] on span "Subreddits" at bounding box center [111, 18] width 32 height 9
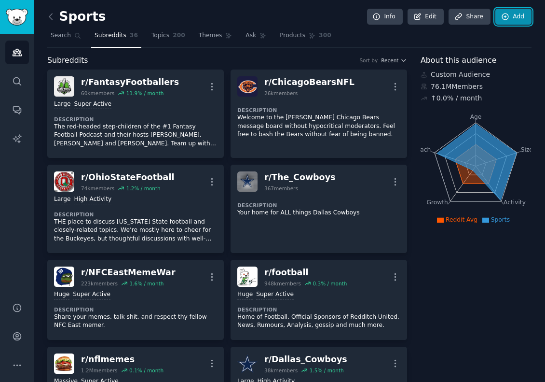
click at [503, 17] on icon at bounding box center [505, 17] width 6 height 6
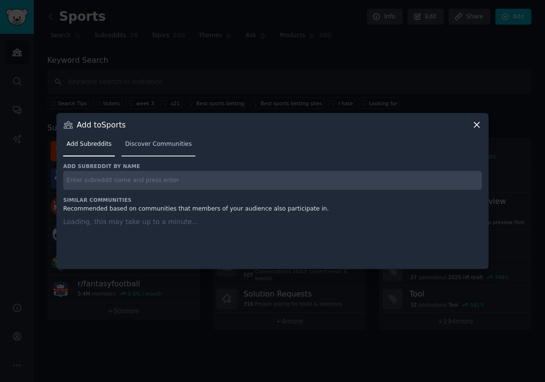
click at [150, 145] on span "Discover Communities" at bounding box center [158, 144] width 67 height 9
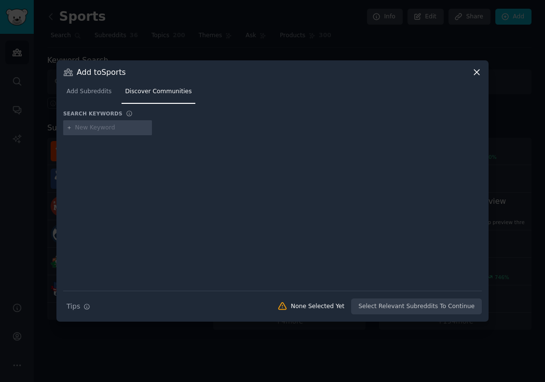
click at [472, 71] on icon at bounding box center [477, 72] width 10 height 10
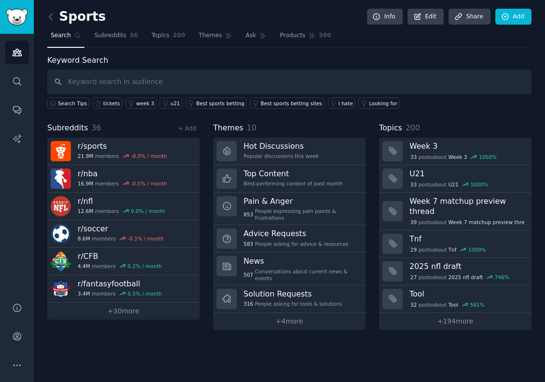
click at [80, 15] on h2 "Sports" at bounding box center [76, 16] width 58 height 15
click at [126, 312] on link "+ 30 more" at bounding box center [123, 310] width 152 height 17
